Goal: Task Accomplishment & Management: Complete application form

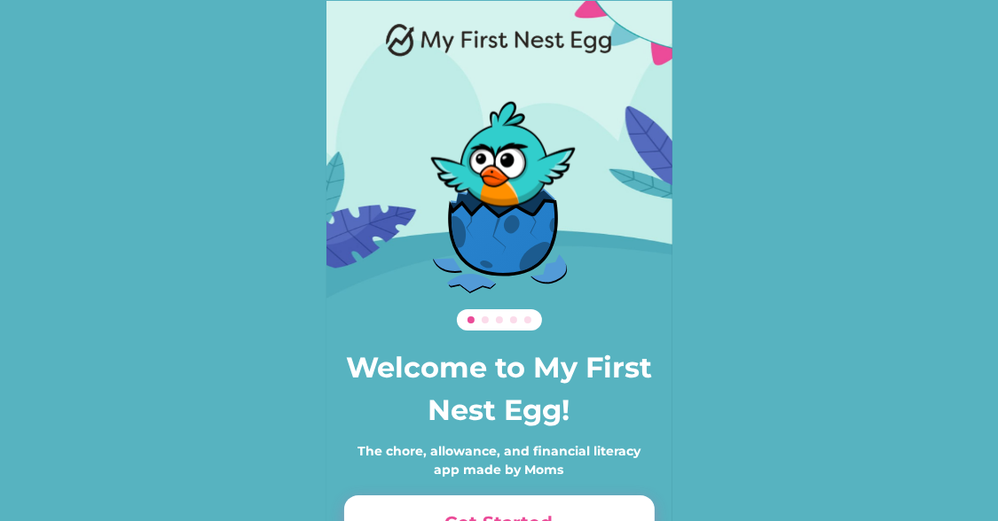
scroll to position [121, 0]
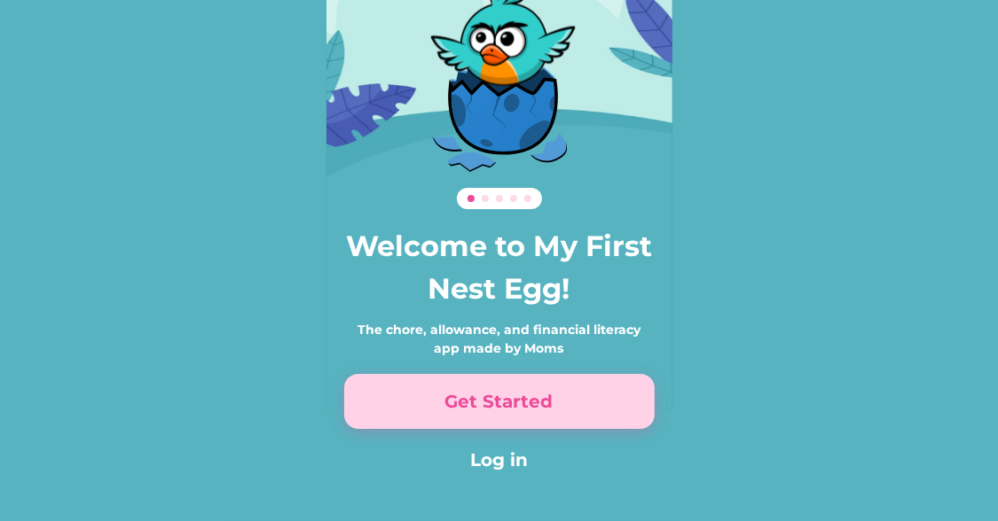
click at [503, 403] on button "Get Started" at bounding box center [499, 401] width 310 height 55
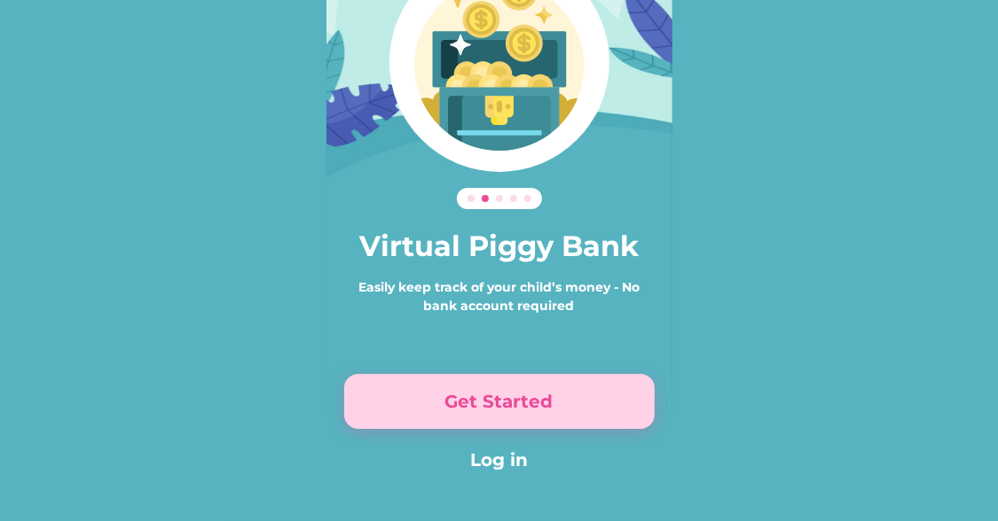
drag, startPoint x: 500, startPoint y: 401, endPoint x: 450, endPoint y: 402, distance: 50.6
click at [450, 402] on button "Get Started" at bounding box center [499, 401] width 310 height 55
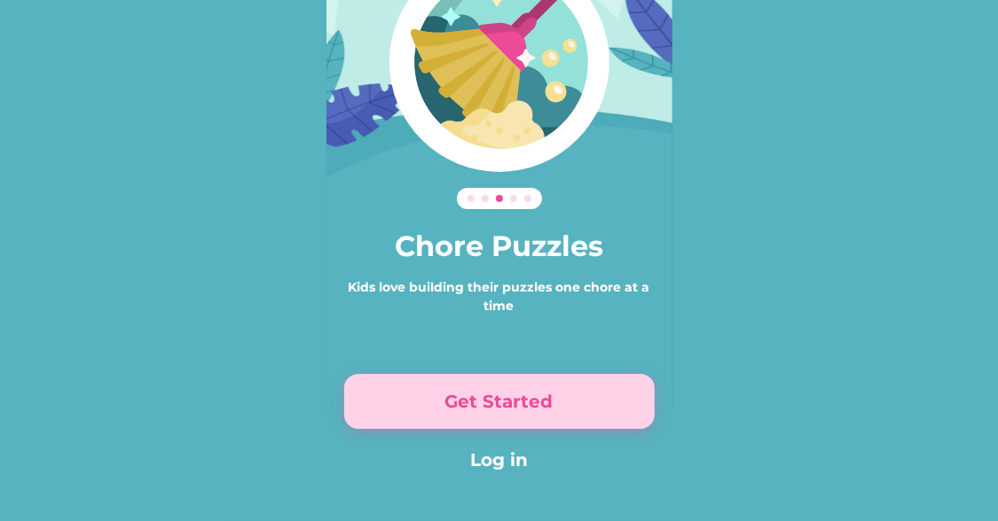
click at [450, 402] on button "Get Started" at bounding box center [499, 401] width 310 height 55
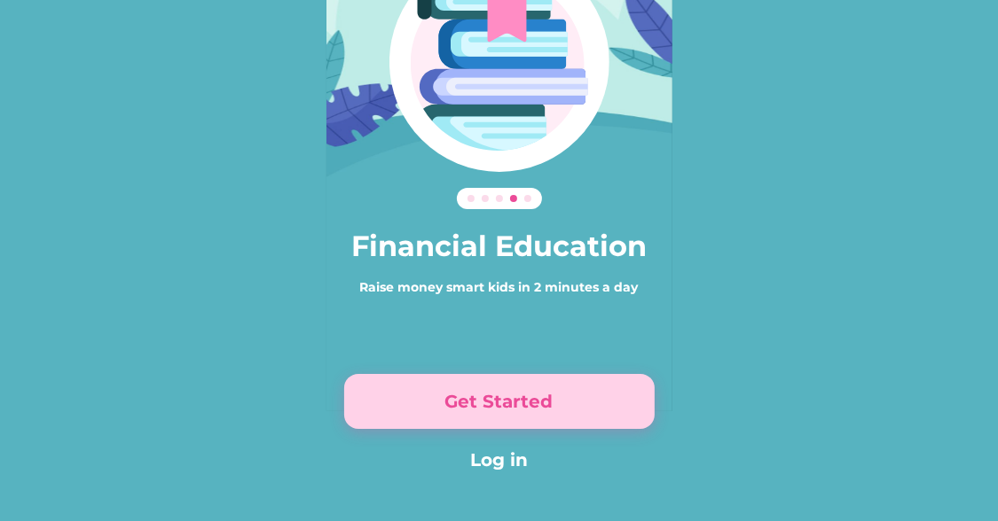
click at [450, 402] on button "Get Started" at bounding box center [499, 401] width 310 height 55
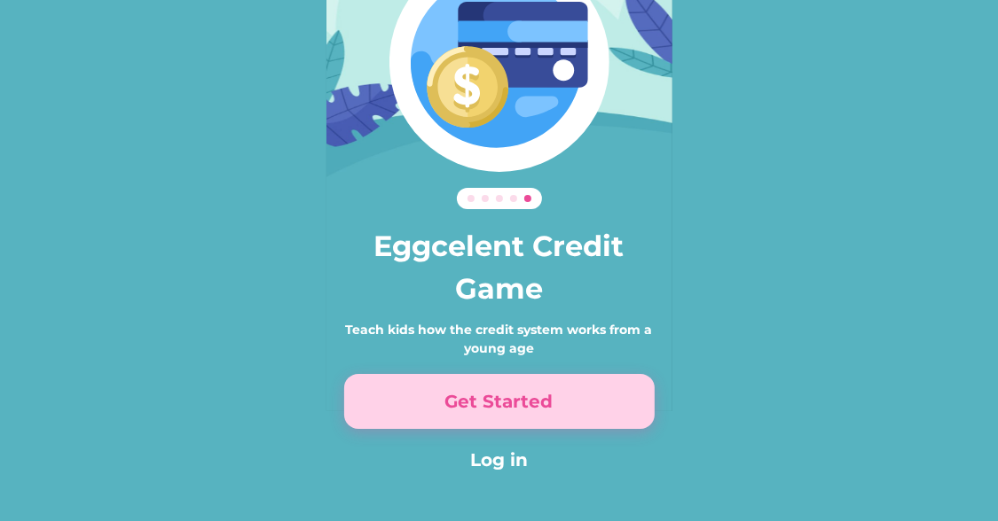
click at [450, 402] on button "Get Started" at bounding box center [499, 401] width 310 height 55
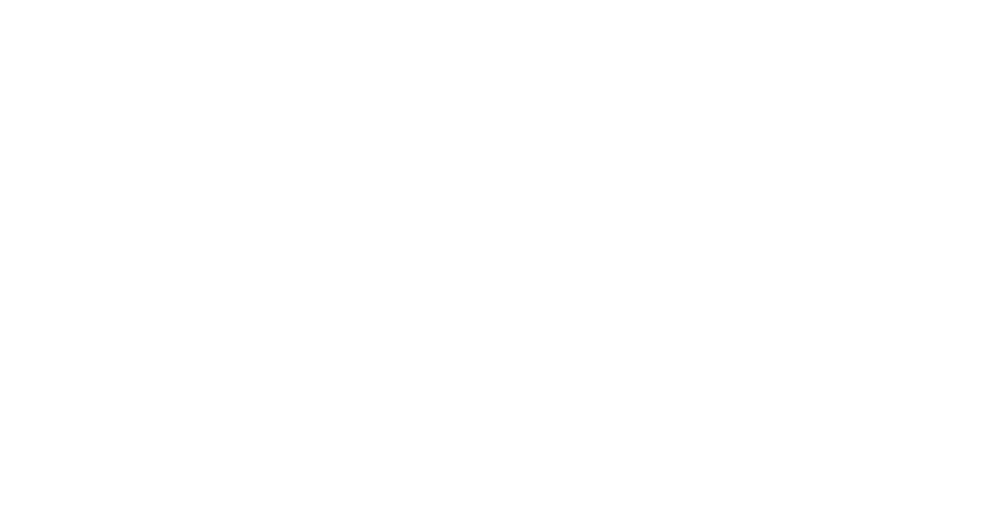
scroll to position [226, 0]
